Goal: Task Accomplishment & Management: Use online tool/utility

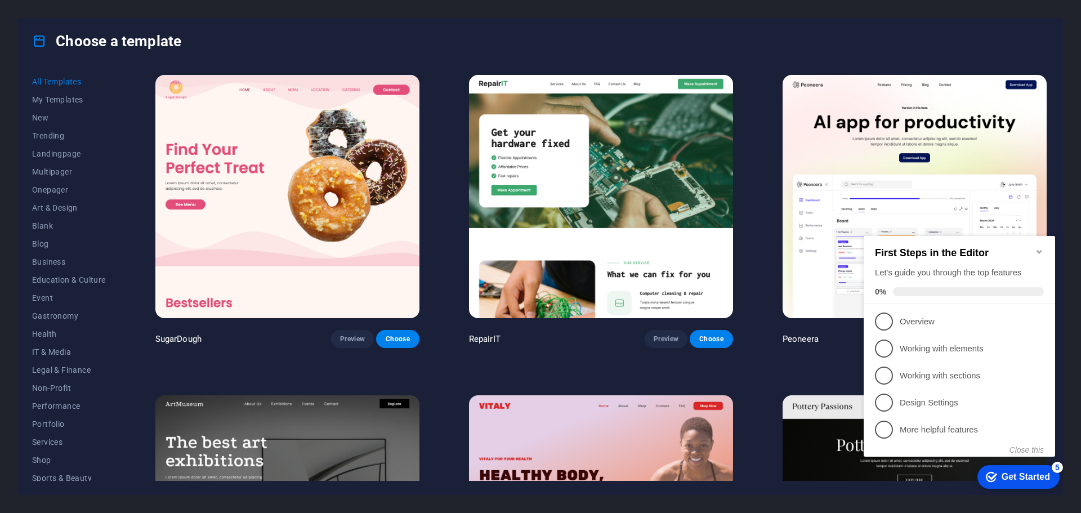
click at [1042, 247] on icon "Minimize checklist" at bounding box center [1039, 251] width 9 height 9
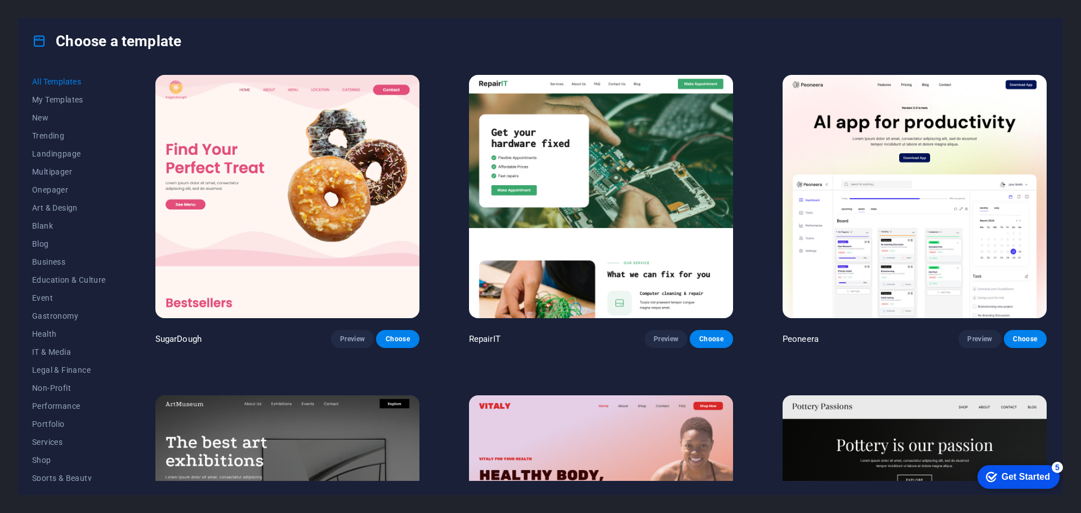
click at [683, 228] on img at bounding box center [601, 196] width 264 height 243
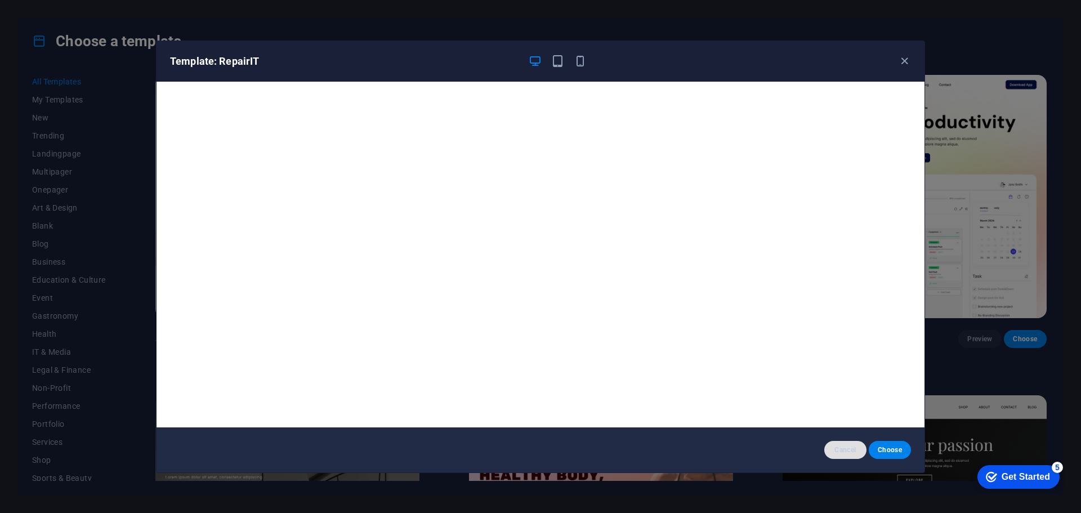
click at [850, 451] on span "Cancel" at bounding box center [845, 449] width 24 height 9
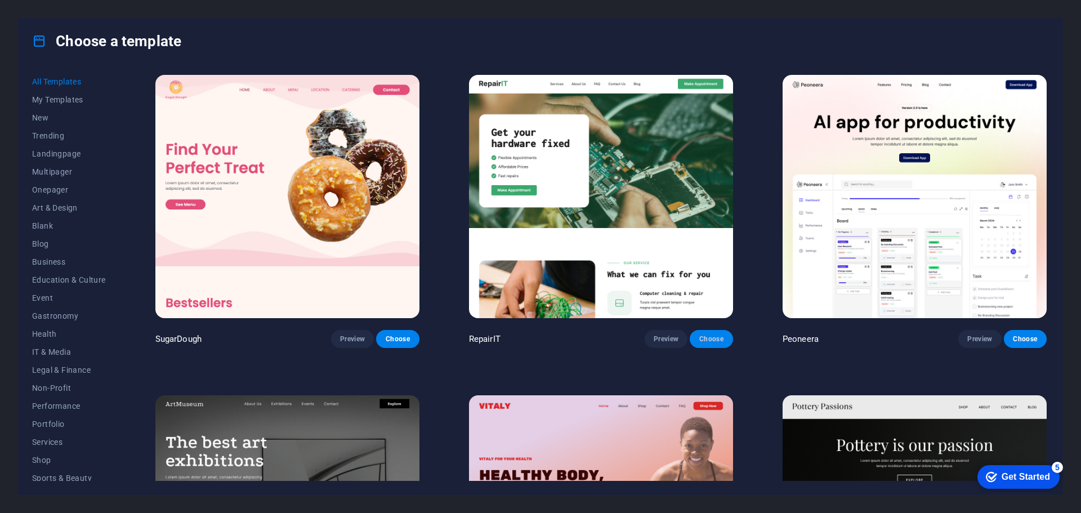
click at [709, 337] on span "Choose" at bounding box center [711, 338] width 25 height 9
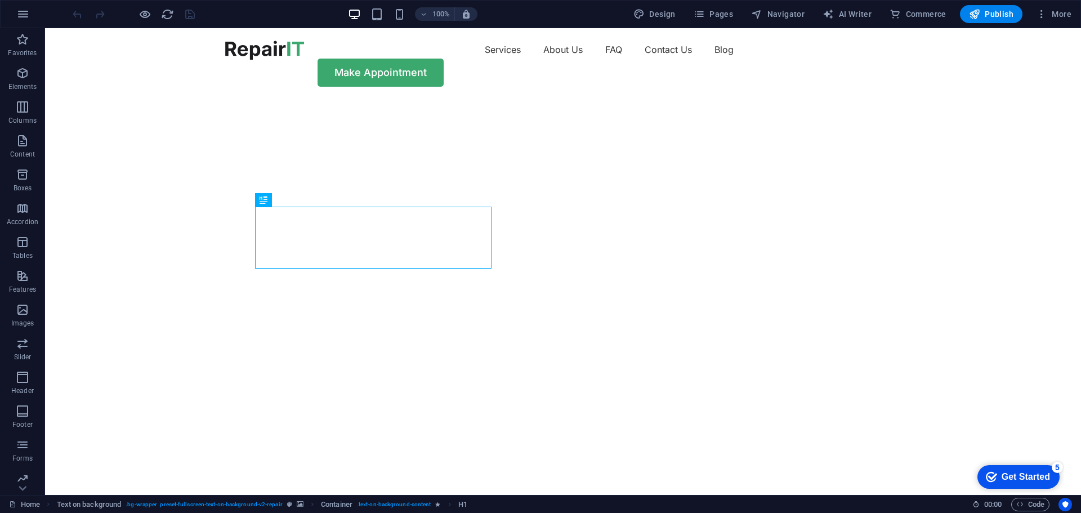
click at [174, 13] on div at bounding box center [133, 14] width 126 height 18
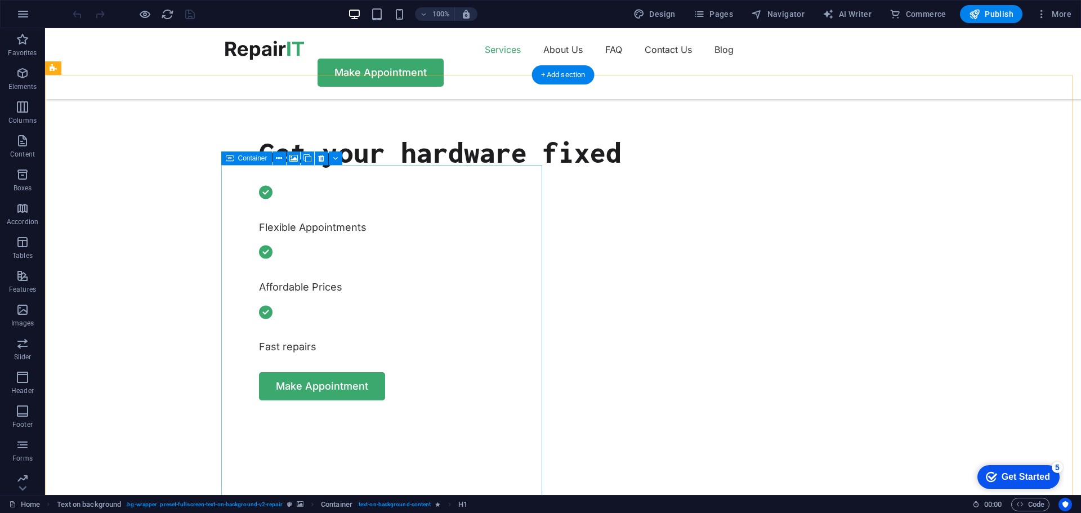
scroll to position [450, 0]
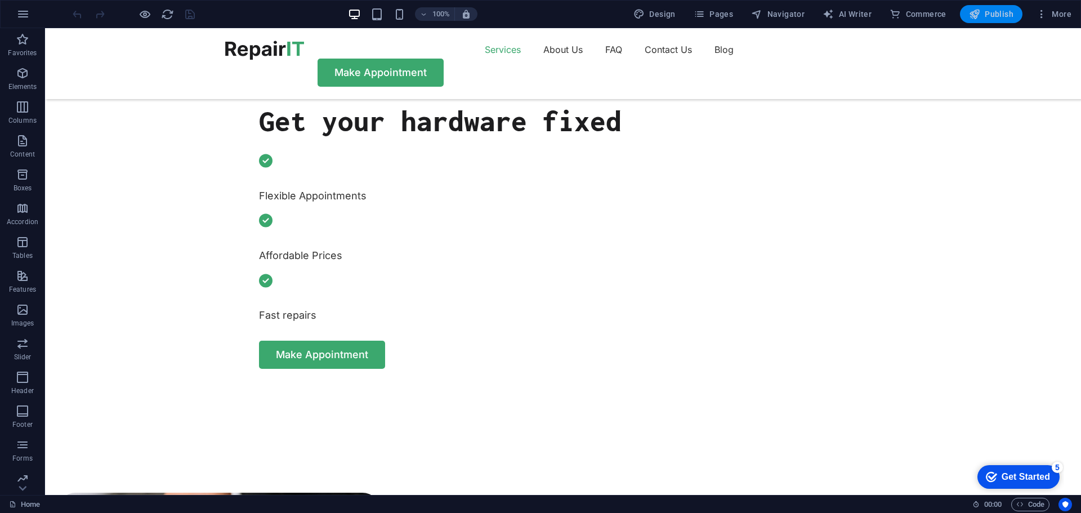
click at [993, 16] on span "Publish" at bounding box center [991, 13] width 44 height 11
